Goal: Obtain resource: Download file/media

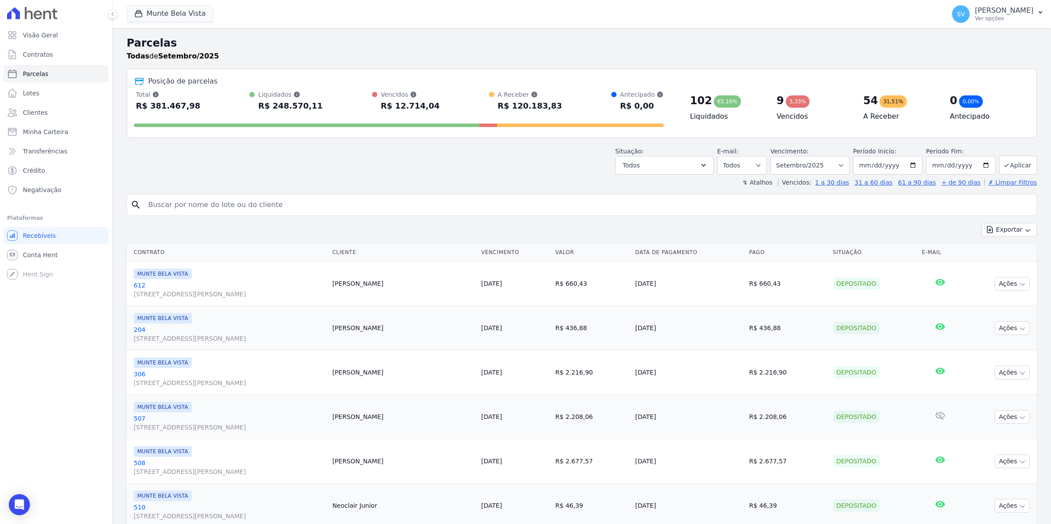
select select
click at [42, 256] on span "Conta Hent" at bounding box center [40, 255] width 35 height 9
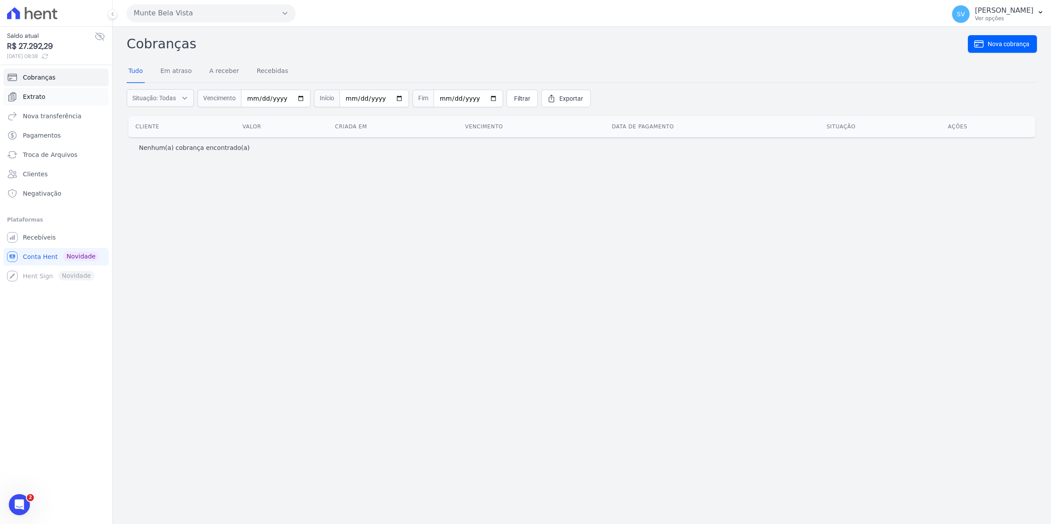
click at [26, 102] on link "Extrato" at bounding box center [56, 97] width 105 height 18
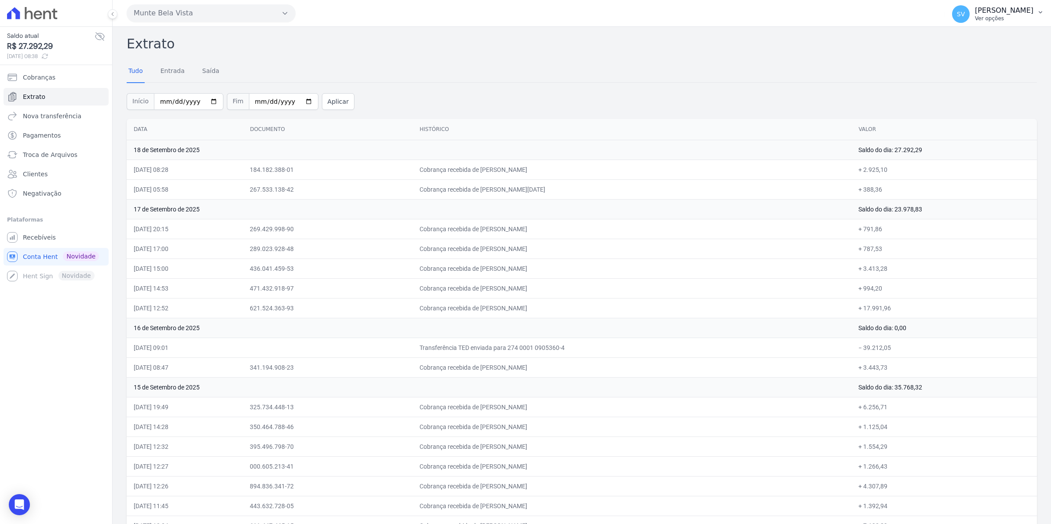
click at [967, 18] on span "SV" at bounding box center [961, 14] width 18 height 18
click at [25, 234] on span "Recebíveis" at bounding box center [39, 237] width 33 height 9
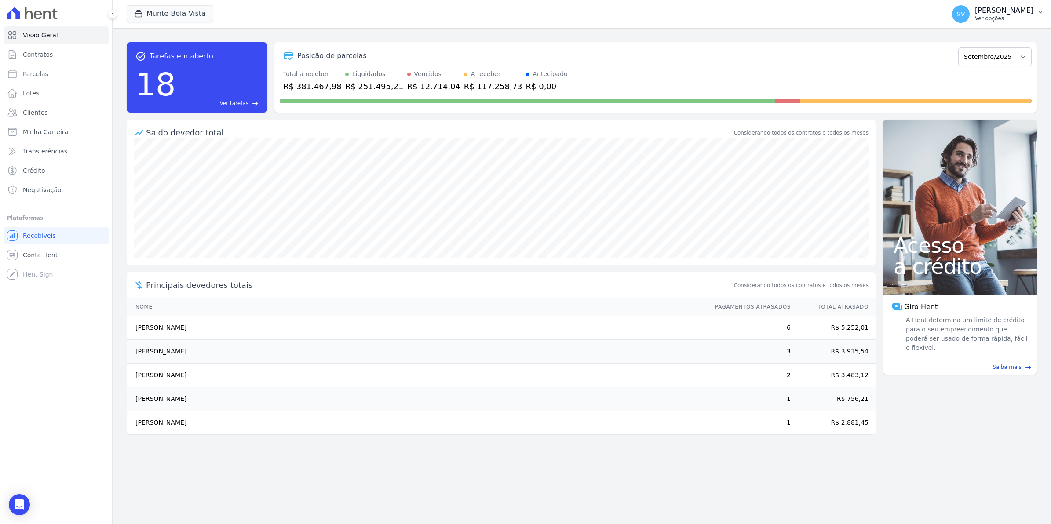
click at [965, 17] on span "SV" at bounding box center [961, 14] width 8 height 6
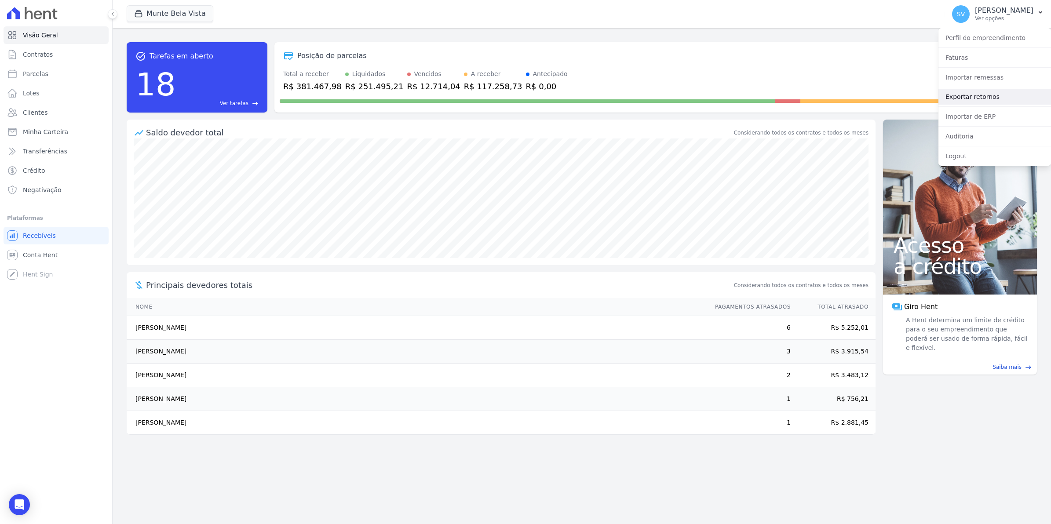
click at [972, 93] on link "Exportar retornos" at bounding box center [994, 97] width 113 height 16
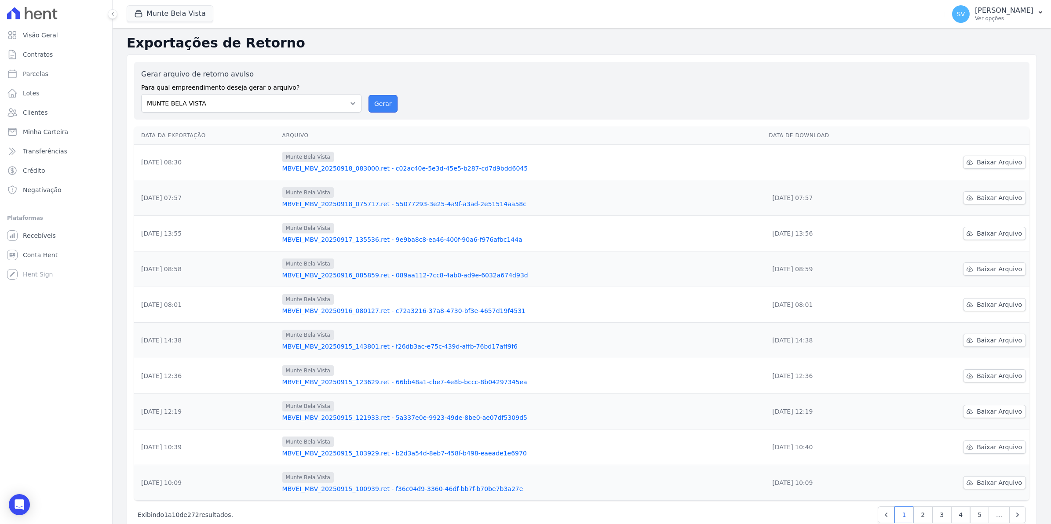
click at [376, 105] on button "Gerar" at bounding box center [382, 104] width 29 height 18
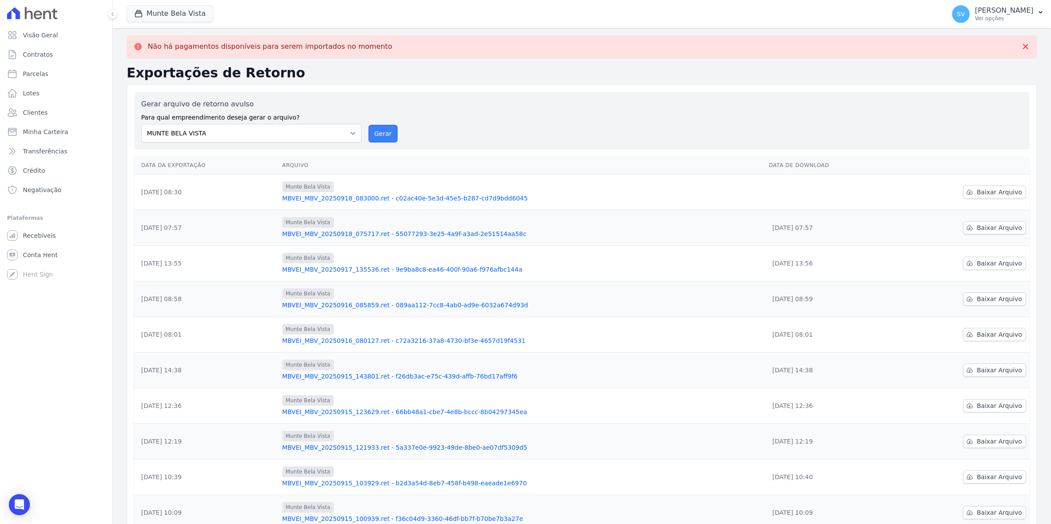
click at [383, 136] on button "Gerar" at bounding box center [382, 134] width 29 height 18
click at [990, 192] on span "Baixar Arquivo" at bounding box center [998, 192] width 45 height 9
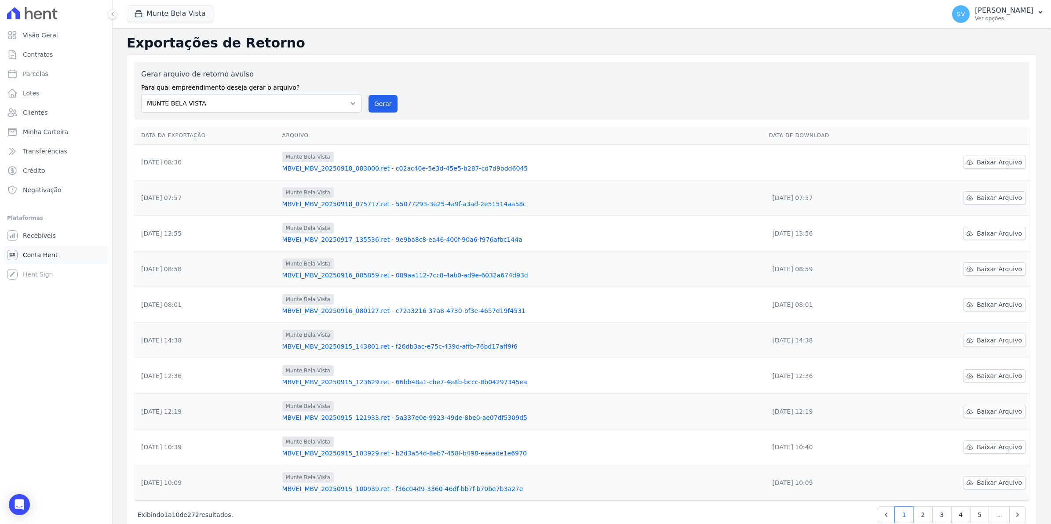
drag, startPoint x: 40, startPoint y: 258, endPoint x: 41, endPoint y: 253, distance: 4.9
click at [40, 258] on span "Conta Hent" at bounding box center [40, 255] width 35 height 9
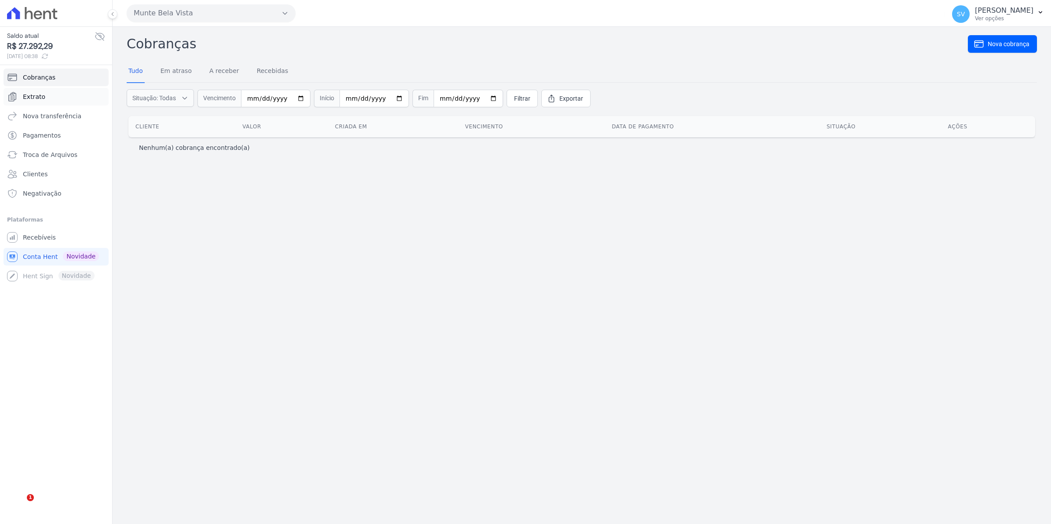
click at [36, 95] on span "Extrato" at bounding box center [34, 96] width 22 height 9
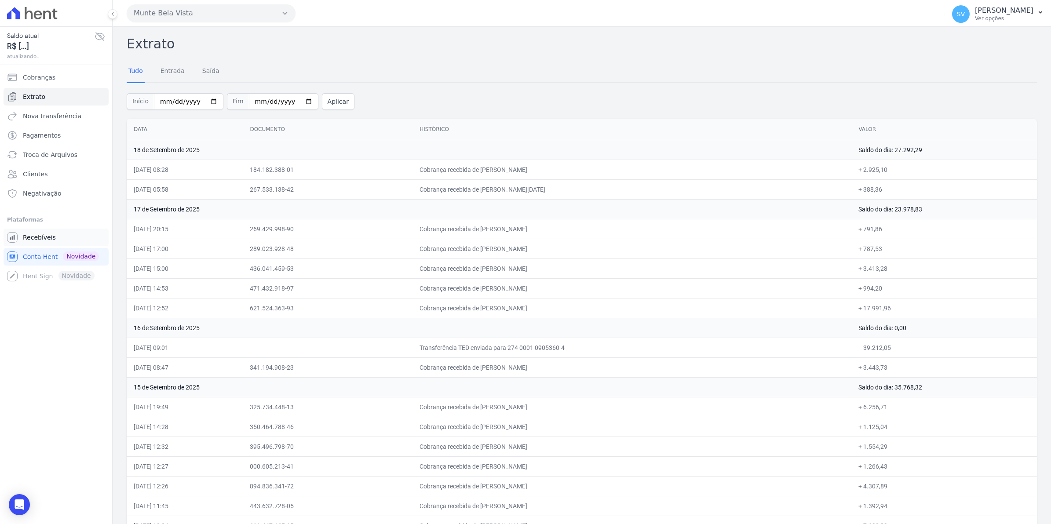
click at [43, 238] on span "Recebíveis" at bounding box center [39, 237] width 33 height 9
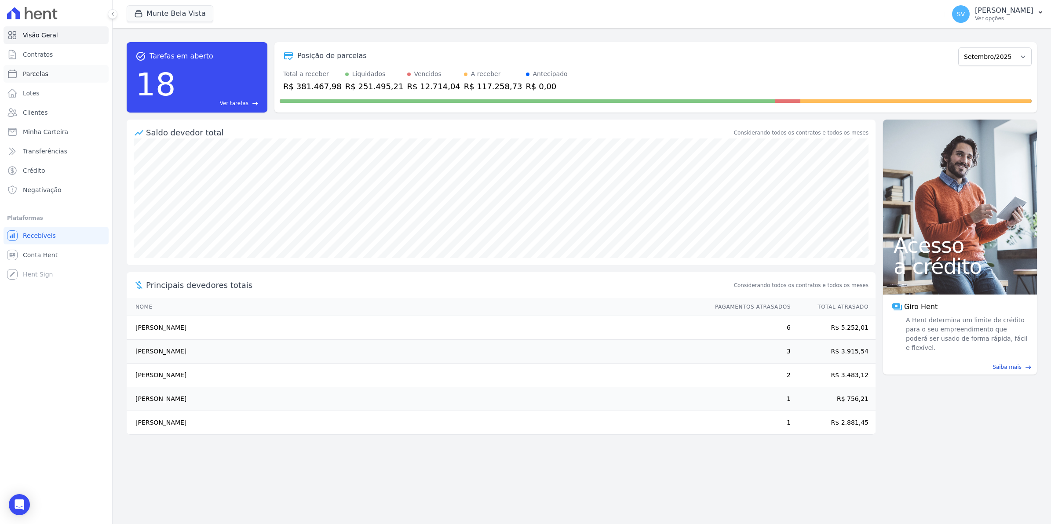
click at [25, 73] on span "Parcelas" at bounding box center [36, 73] width 26 height 9
select select
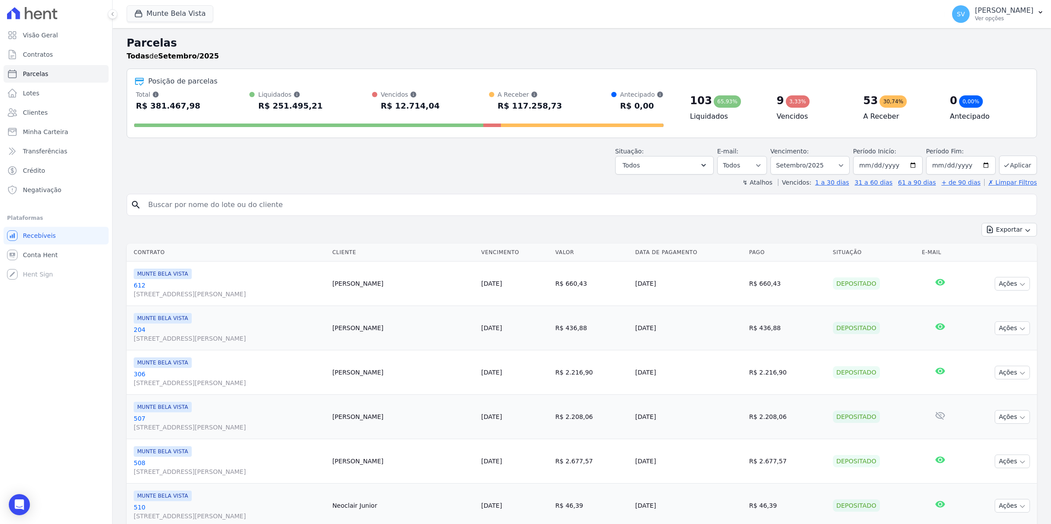
click at [34, 258] on span "Conta Hent" at bounding box center [40, 255] width 35 height 9
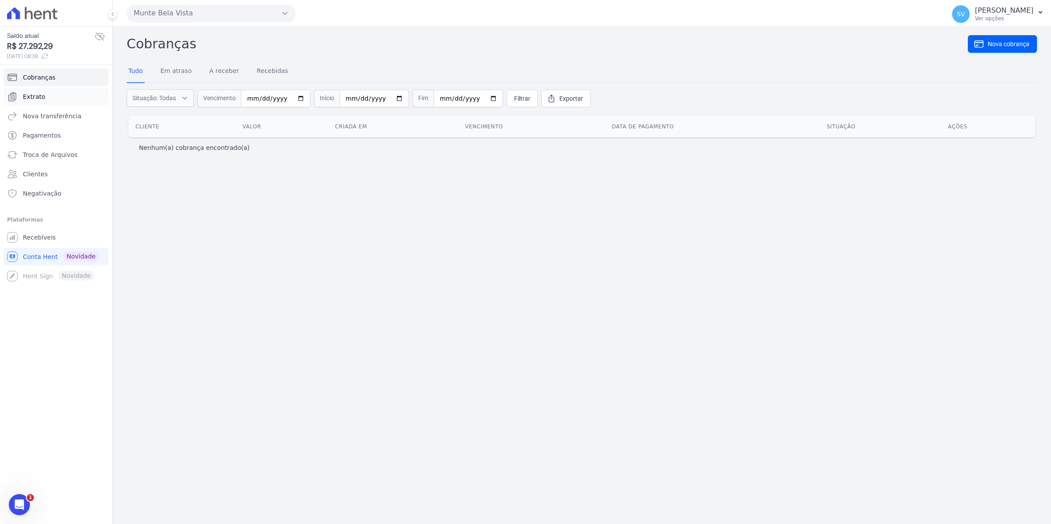
click at [37, 98] on span "Extrato" at bounding box center [34, 96] width 22 height 9
